Goal: Transaction & Acquisition: Obtain resource

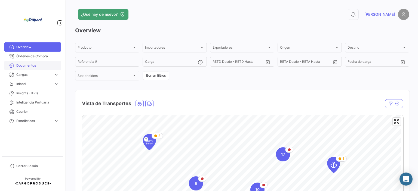
click at [29, 69] on link "Documentos" at bounding box center [32, 65] width 57 height 9
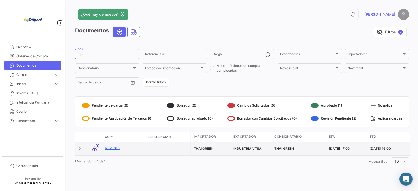
click at [111, 149] on link "I2025313" at bounding box center [124, 148] width 39 height 5
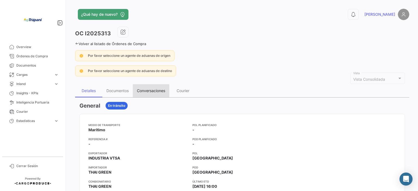
click at [133, 92] on div "Conversaciones" at bounding box center [151, 90] width 36 height 13
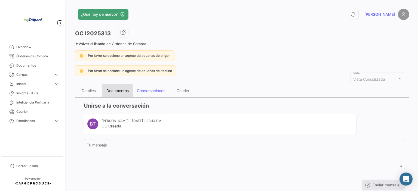
click at [126, 91] on div "Documentos" at bounding box center [117, 90] width 22 height 5
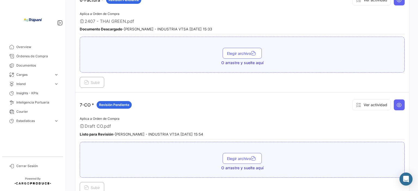
scroll to position [598, 0]
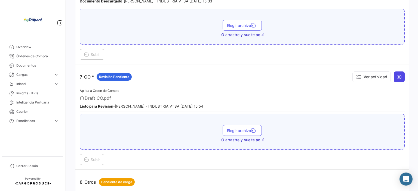
click at [398, 74] on icon at bounding box center [398, 76] width 5 height 5
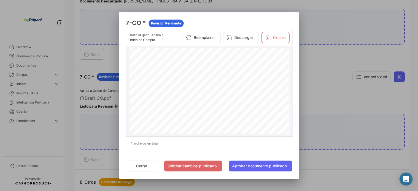
scroll to position [54, 0]
click at [248, 38] on button "Descargar" at bounding box center [241, 37] width 36 height 11
click at [333, 30] on div at bounding box center [209, 95] width 418 height 191
